Goal: Transaction & Acquisition: Purchase product/service

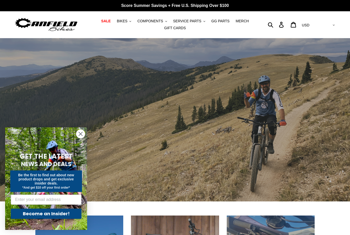
click at [126, 22] on span "BIKES" at bounding box center [122, 21] width 10 height 4
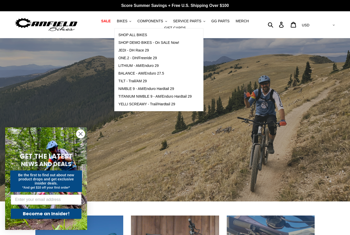
click at [123, 80] on span "TILT - Trail/AM 29" at bounding box center [132, 81] width 28 height 4
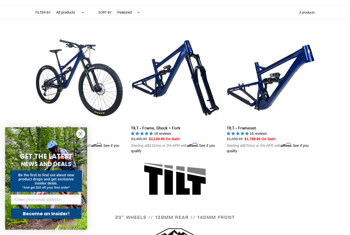
scroll to position [119, 0]
click at [82, 83] on link "TILT - Complete Bike" at bounding box center [79, 94] width 88 height 120
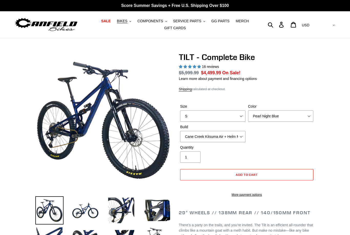
select select "highest-rating"
click at [82, 204] on img at bounding box center [85, 210] width 28 height 28
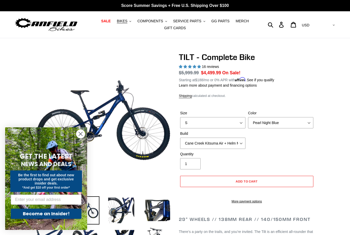
click at [80, 133] on icon "Close dialog" at bounding box center [81, 134] width 4 height 4
